Goal: Task Accomplishment & Management: Use online tool/utility

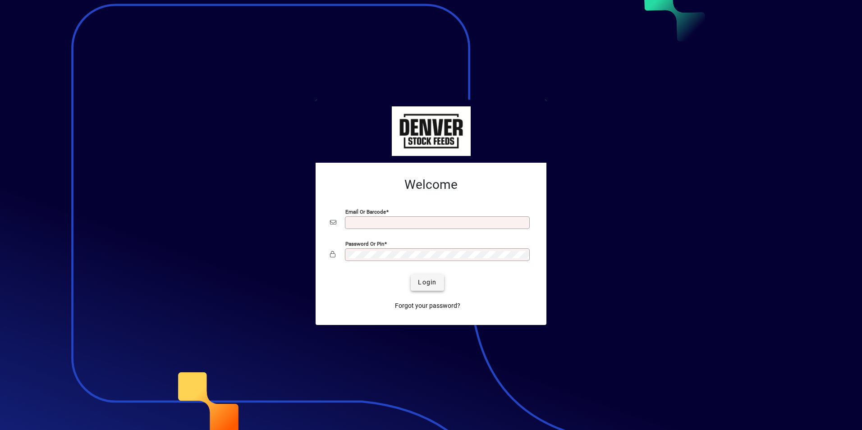
type input "**********"
click at [425, 288] on span "submit" at bounding box center [427, 283] width 33 height 22
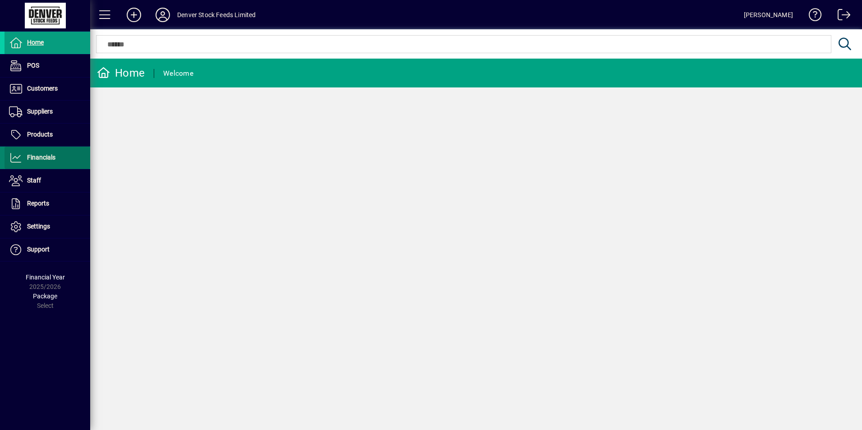
click at [70, 164] on span at bounding box center [48, 158] width 86 height 22
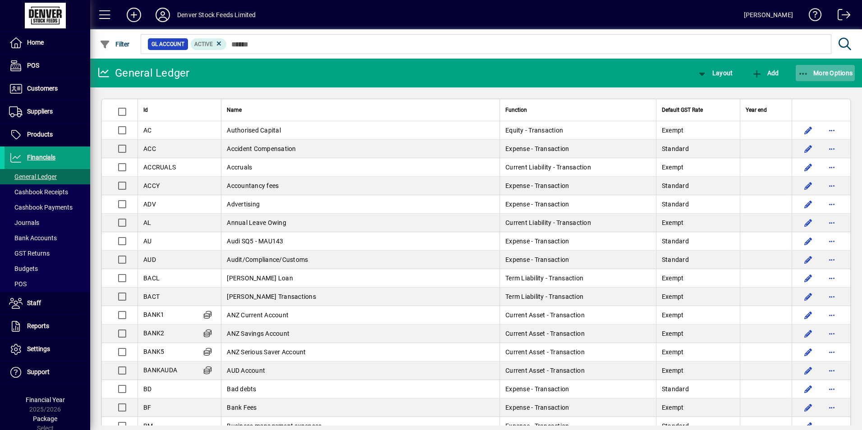
click at [834, 73] on span "More Options" at bounding box center [825, 72] width 55 height 7
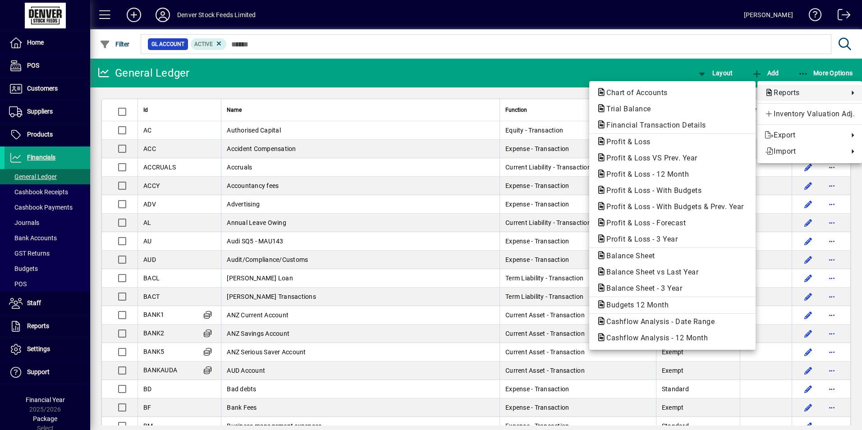
click at [798, 95] on span "Reports" at bounding box center [804, 92] width 79 height 11
click at [480, 60] on div at bounding box center [431, 215] width 862 height 430
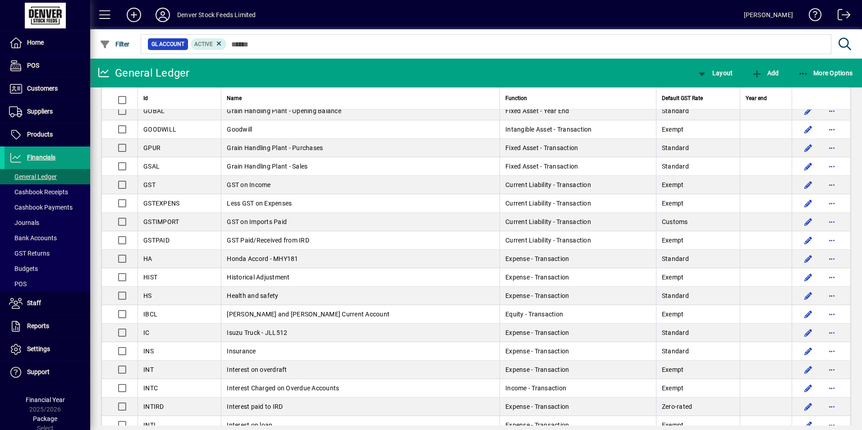
scroll to position [1037, 0]
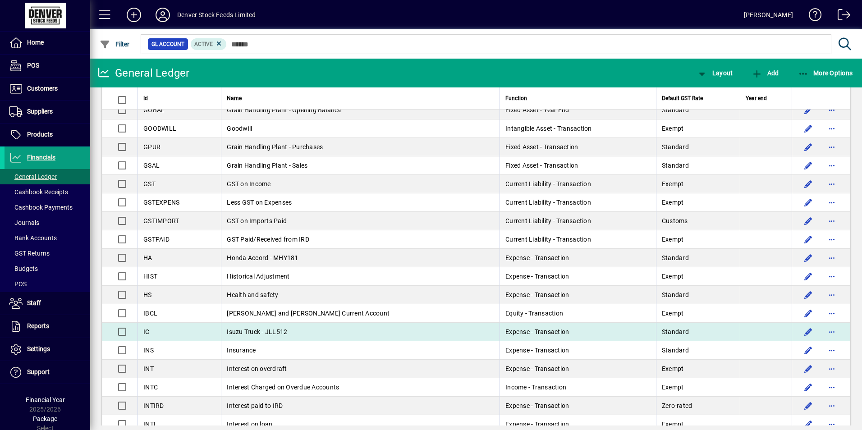
click at [286, 331] on td "Isuzu Truck - JLL512" at bounding box center [360, 332] width 279 height 18
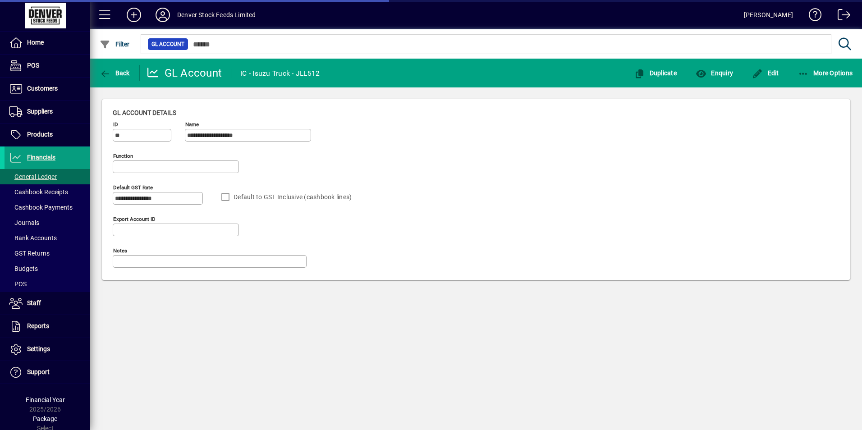
type input "**********"
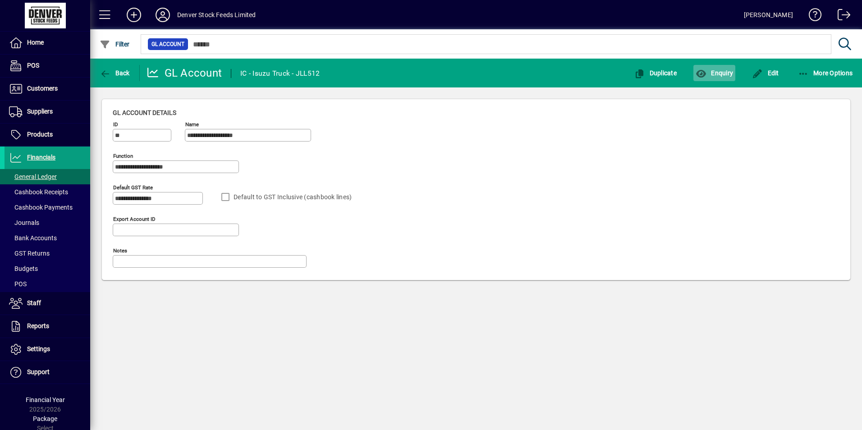
click at [723, 68] on span "button" at bounding box center [714, 73] width 42 height 22
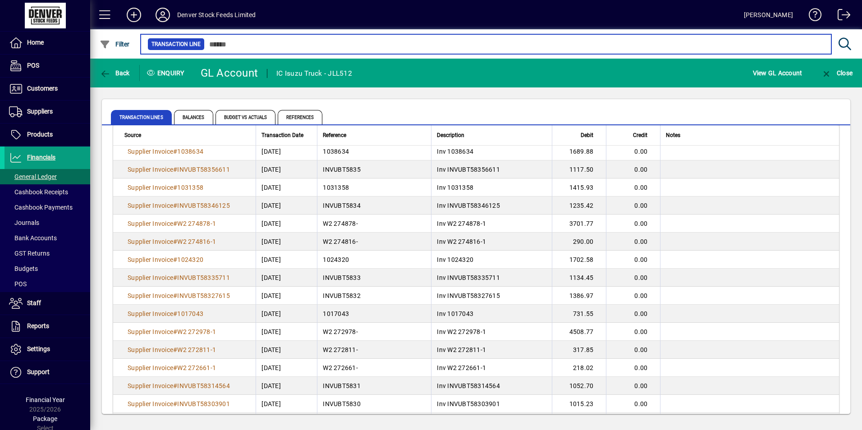
scroll to position [496, 0]
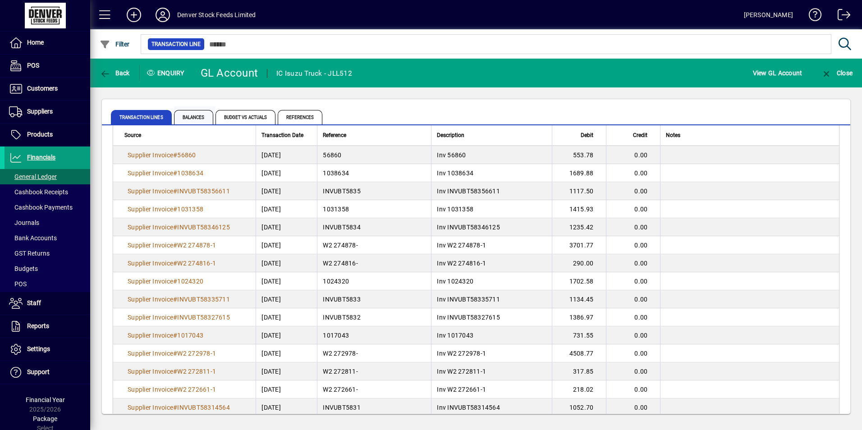
click at [188, 116] on span "Balances" at bounding box center [193, 117] width 39 height 14
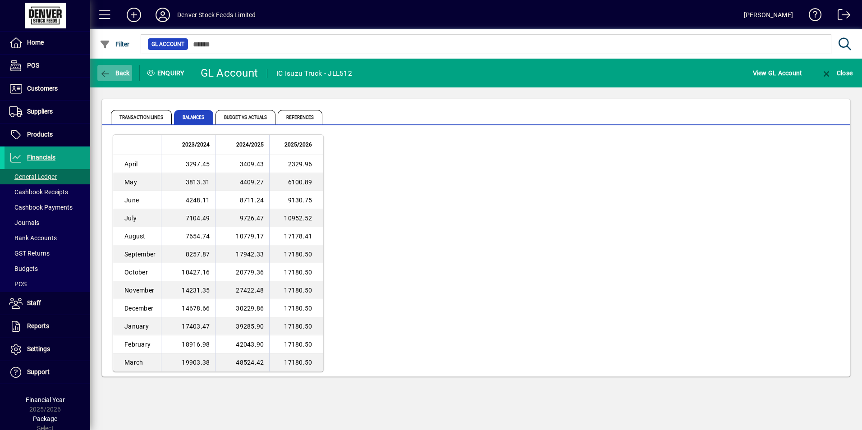
click at [101, 73] on icon "button" at bounding box center [105, 73] width 11 height 9
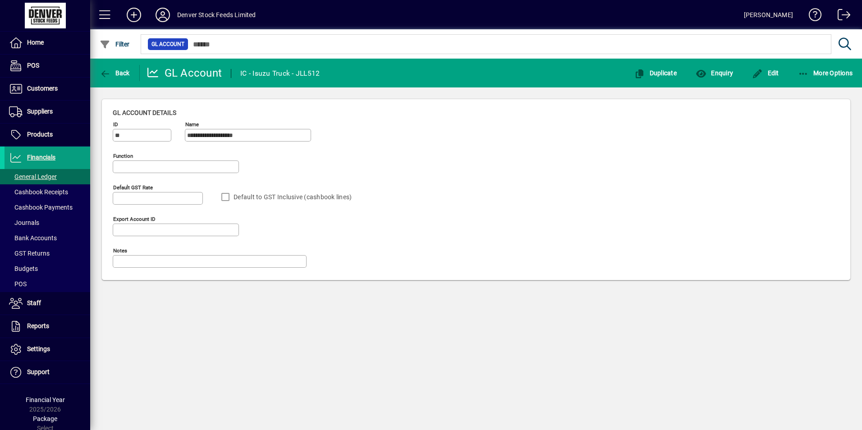
type input "**********"
click at [101, 73] on icon "button" at bounding box center [105, 73] width 11 height 9
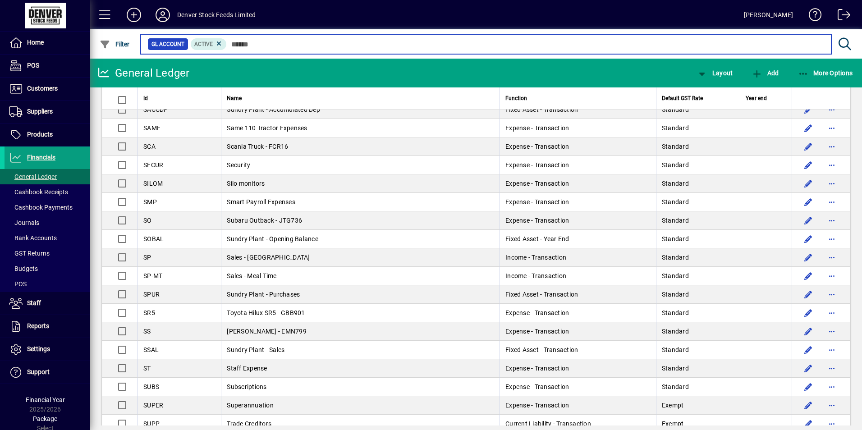
scroll to position [2545, 0]
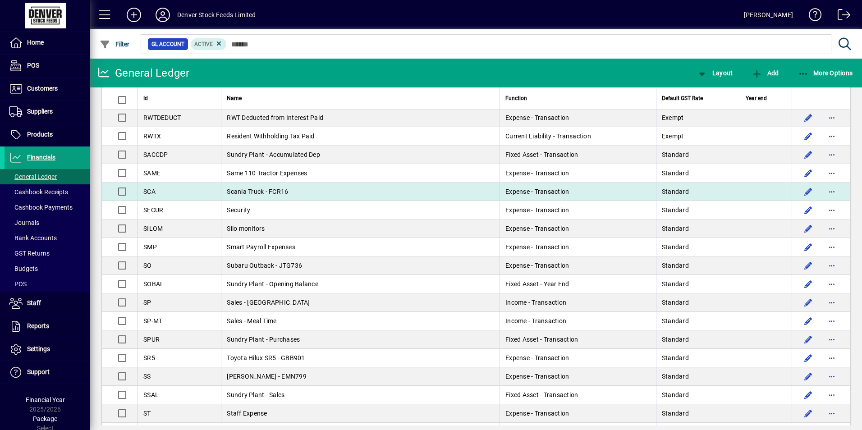
click at [417, 193] on td "Scania Truck - FCR16" at bounding box center [360, 192] width 279 height 18
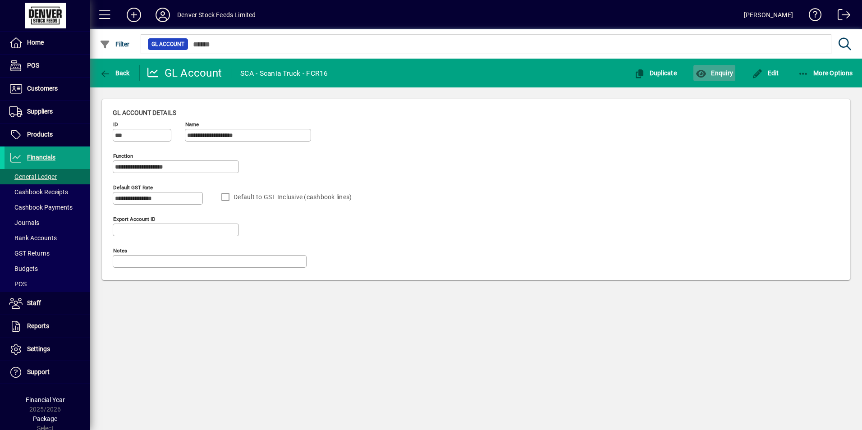
click at [713, 73] on span "Enquiry" at bounding box center [714, 72] width 37 height 7
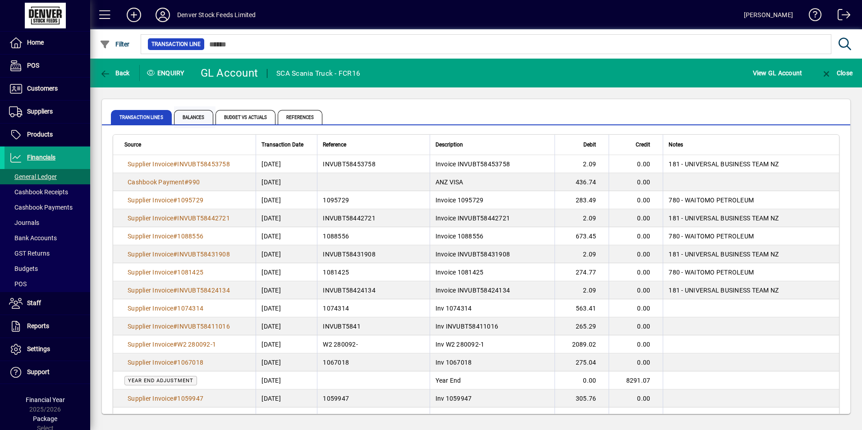
click at [195, 113] on span "Balances" at bounding box center [193, 117] width 39 height 14
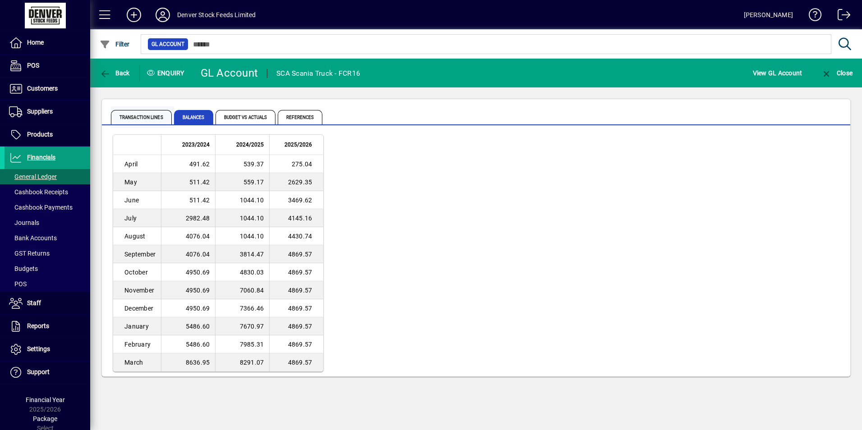
click at [148, 121] on span "Transaction lines" at bounding box center [141, 117] width 61 height 14
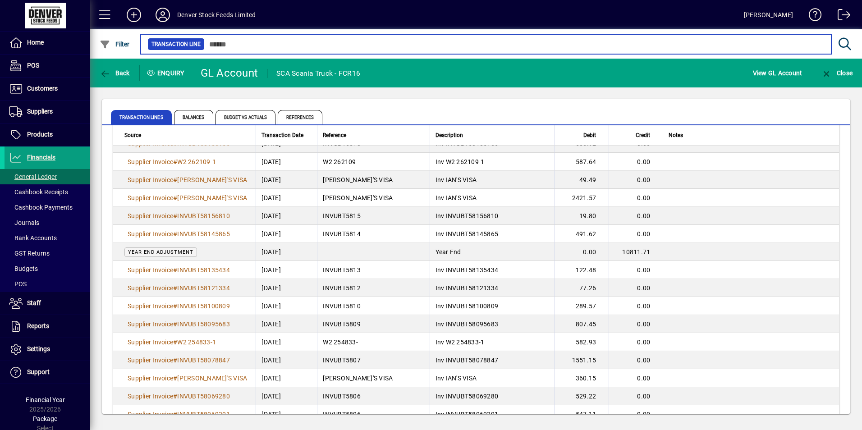
scroll to position [586, 0]
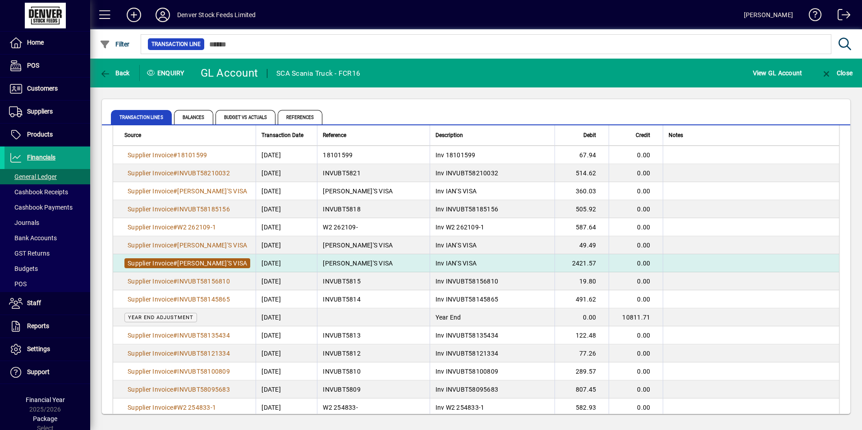
click at [203, 260] on span "[PERSON_NAME]'S VISA" at bounding box center [212, 263] width 70 height 7
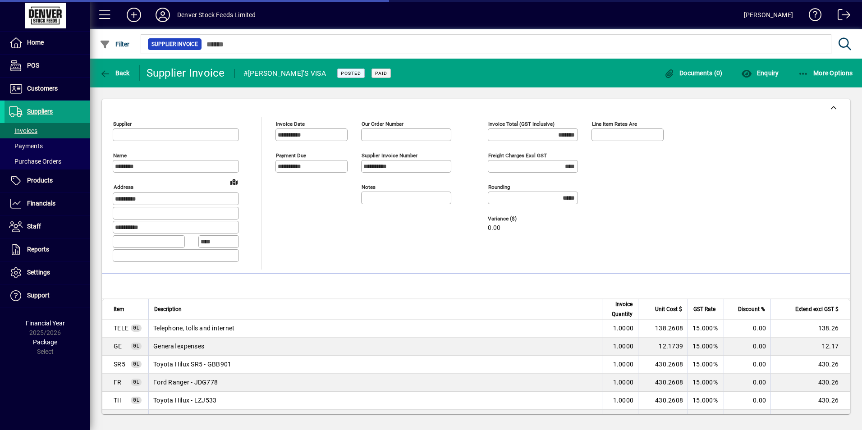
type input "**********"
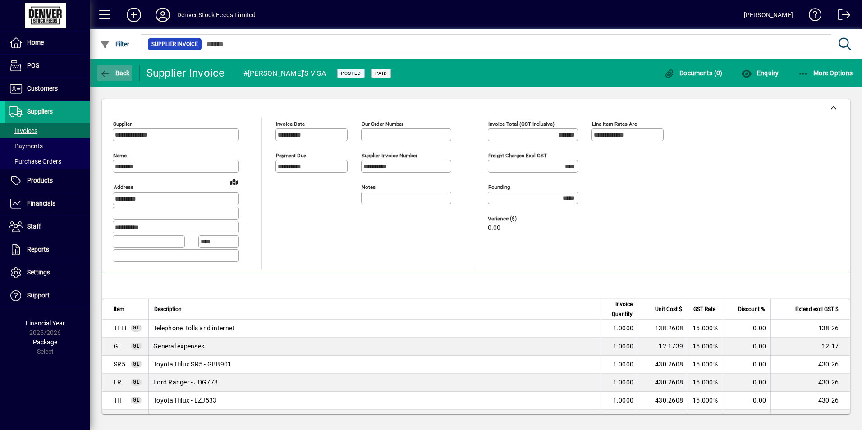
click at [114, 69] on span "button" at bounding box center [114, 73] width 35 height 22
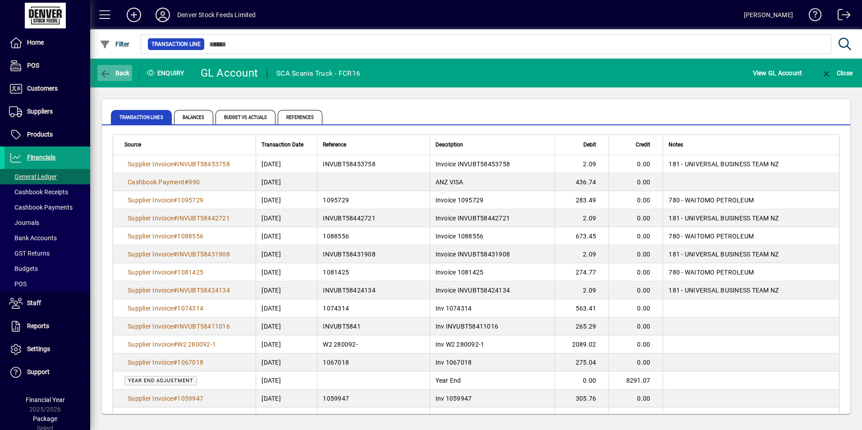
click at [100, 70] on icon "button" at bounding box center [105, 73] width 11 height 9
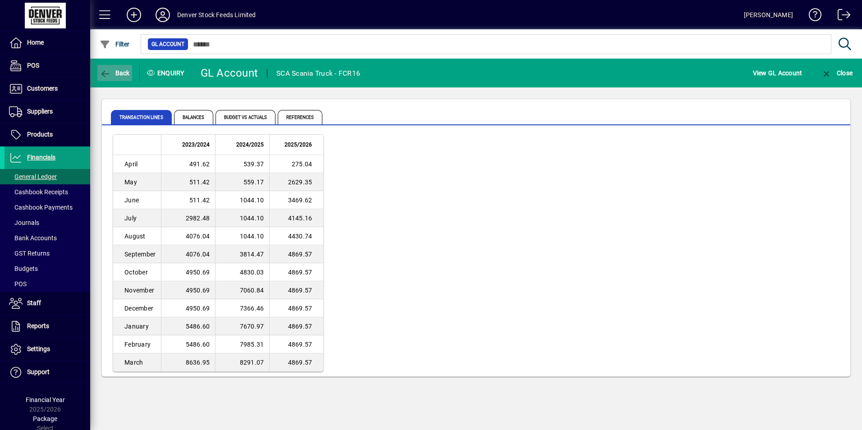
click at [118, 76] on span "Back" at bounding box center [115, 72] width 30 height 7
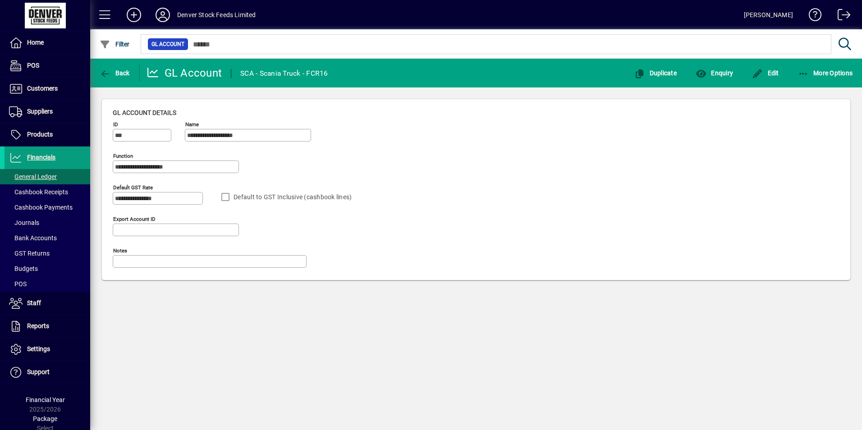
click at [118, 76] on span "Back" at bounding box center [115, 72] width 30 height 7
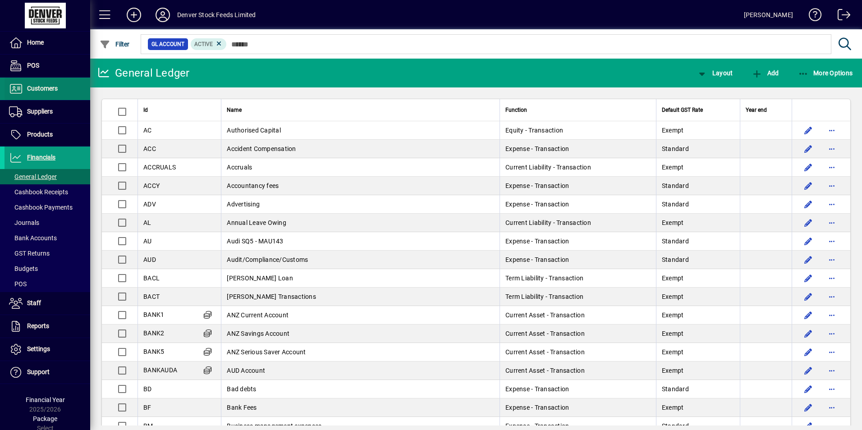
drag, startPoint x: 54, startPoint y: 85, endPoint x: 75, endPoint y: 85, distance: 20.7
click at [54, 85] on span "Customers" at bounding box center [42, 88] width 31 height 7
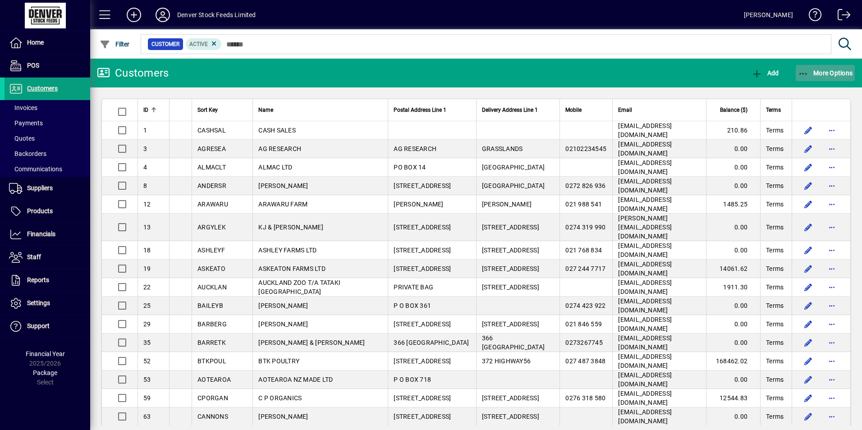
click at [827, 68] on span "button" at bounding box center [826, 73] width 60 height 22
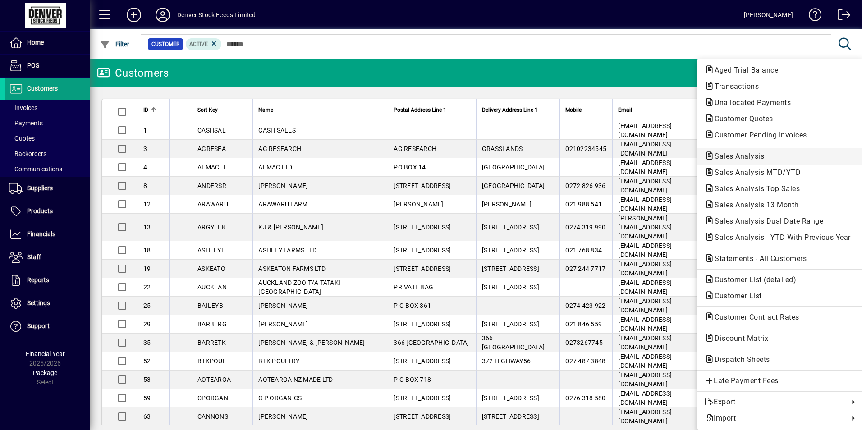
click at [749, 154] on span "Sales Analysis" at bounding box center [737, 156] width 64 height 9
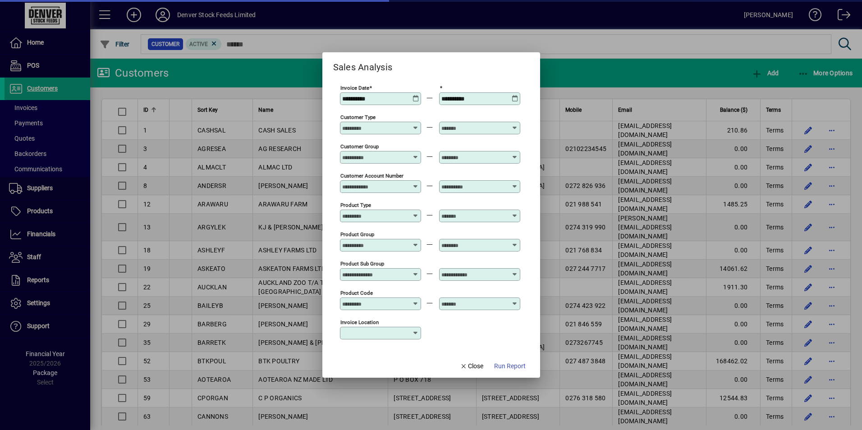
type input "**********"
click at [416, 95] on icon at bounding box center [415, 95] width 7 height 0
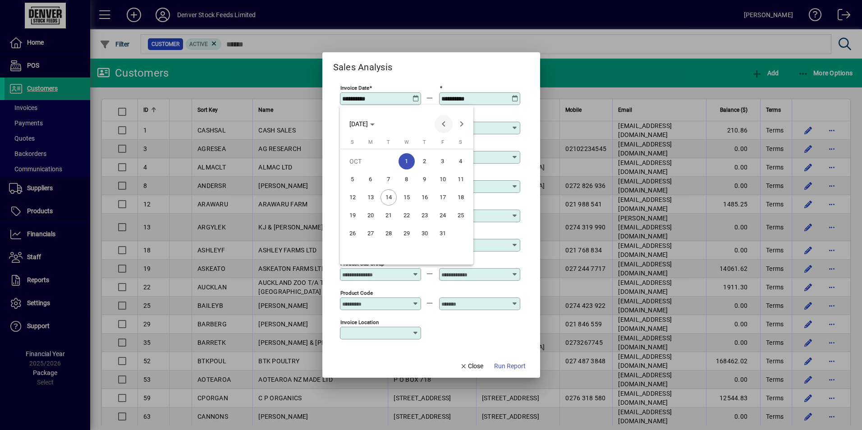
click at [446, 124] on span "Previous month" at bounding box center [444, 124] width 18 height 18
click at [444, 157] on span "1" at bounding box center [443, 161] width 16 height 16
type input "**********"
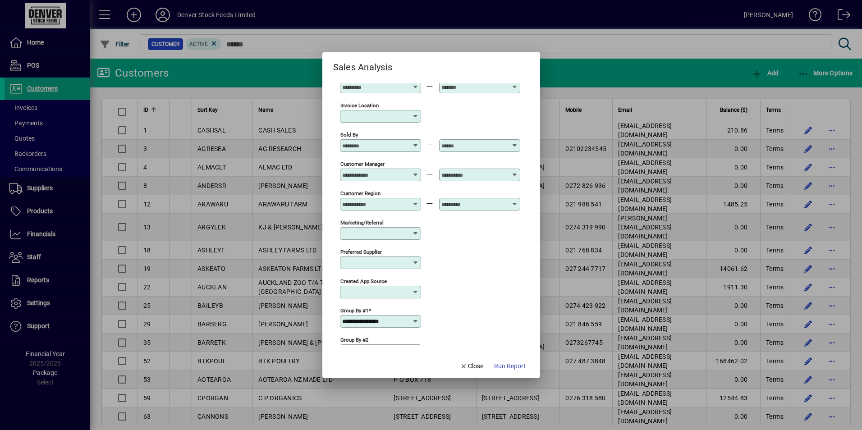
scroll to position [225, 0]
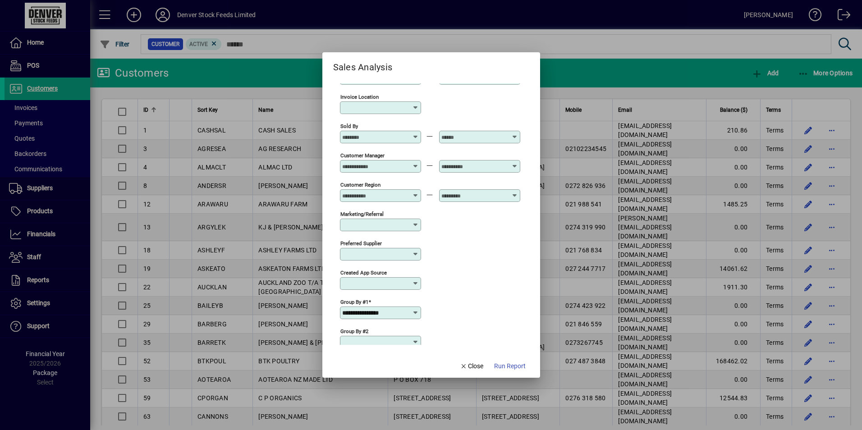
click at [415, 313] on icon at bounding box center [415, 312] width 7 height 7
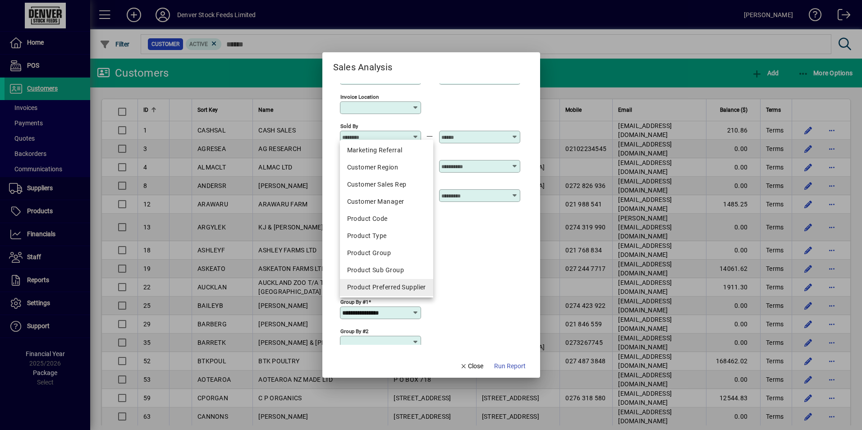
scroll to position [158, 0]
click at [376, 200] on div "Product Type" at bounding box center [386, 199] width 79 height 9
type input "**********"
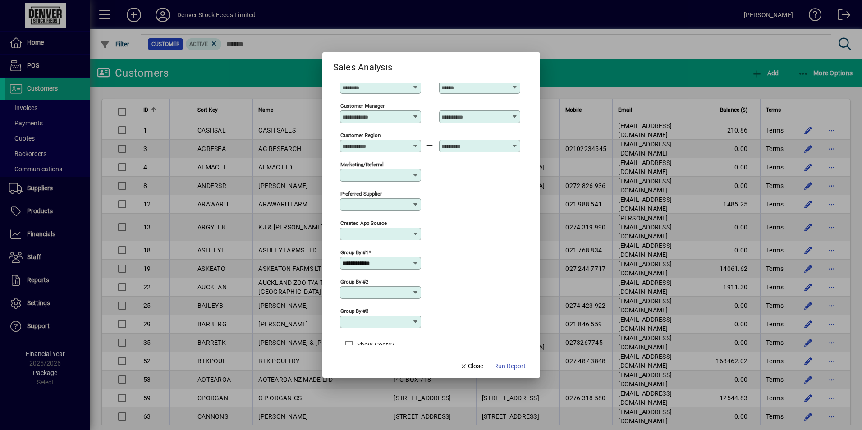
scroll to position [286, 0]
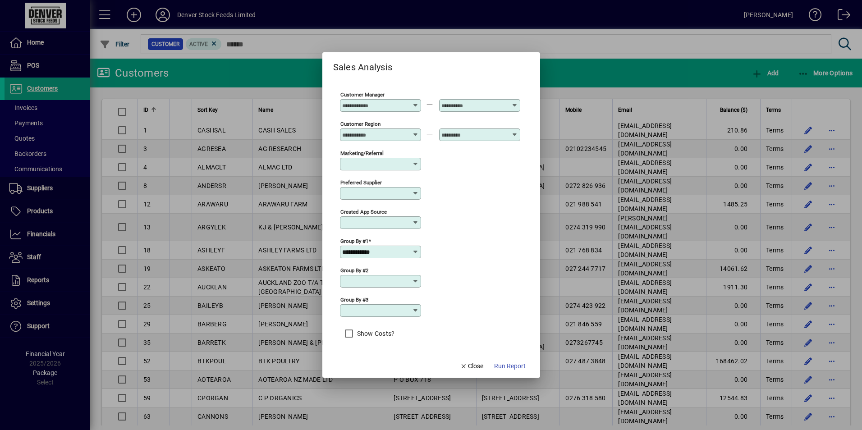
click at [413, 283] on icon at bounding box center [415, 281] width 7 height 7
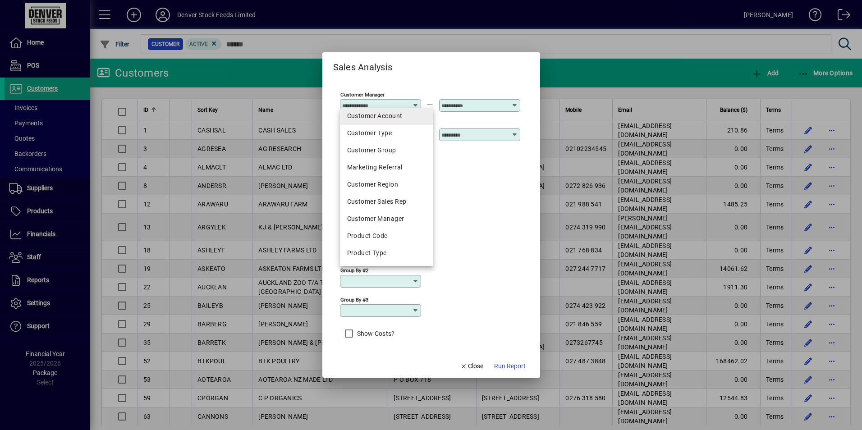
scroll to position [90, 0]
click at [398, 233] on div "Product Code" at bounding box center [386, 235] width 79 height 9
type input "**********"
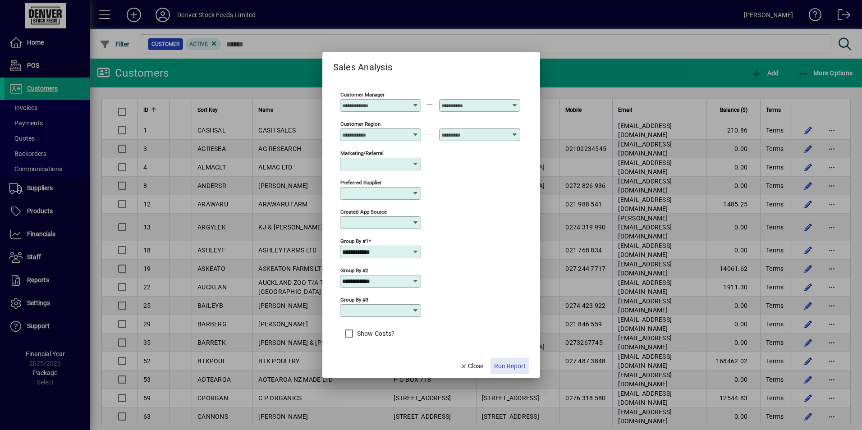
click at [516, 365] on span "Run Report" at bounding box center [510, 366] width 32 height 9
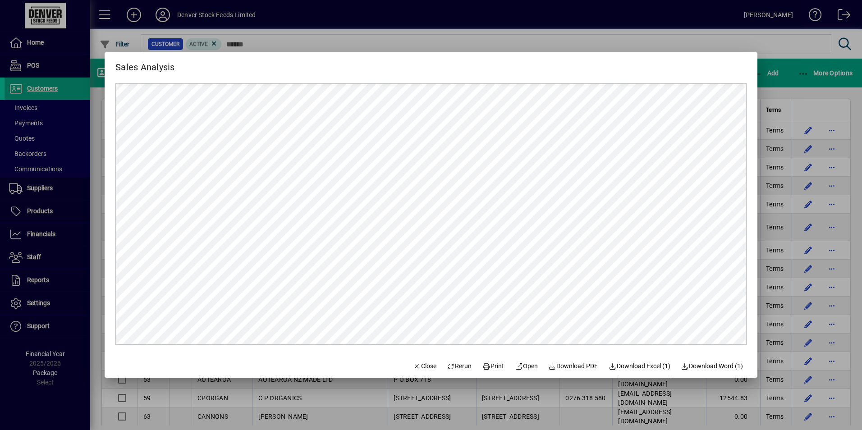
scroll to position [0, 0]
click at [423, 365] on span "Close" at bounding box center [424, 366] width 23 height 9
